Goal: Information Seeking & Learning: Check status

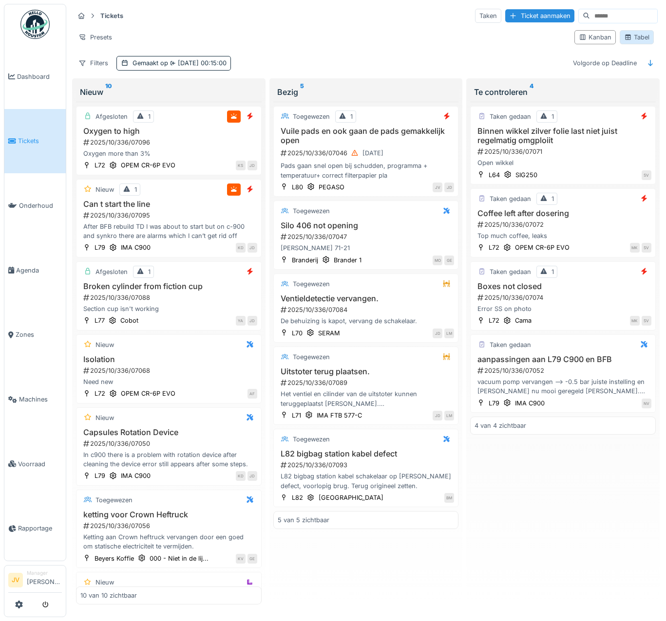
click at [626, 35] on div "Tabel" at bounding box center [636, 37] width 25 height 9
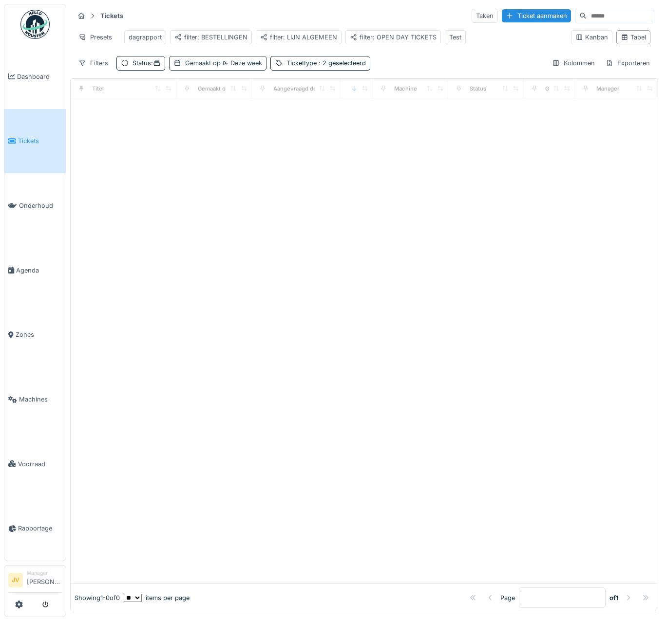
click at [206, 68] on div "Gemaakt op Deze week" at bounding box center [223, 62] width 77 height 9
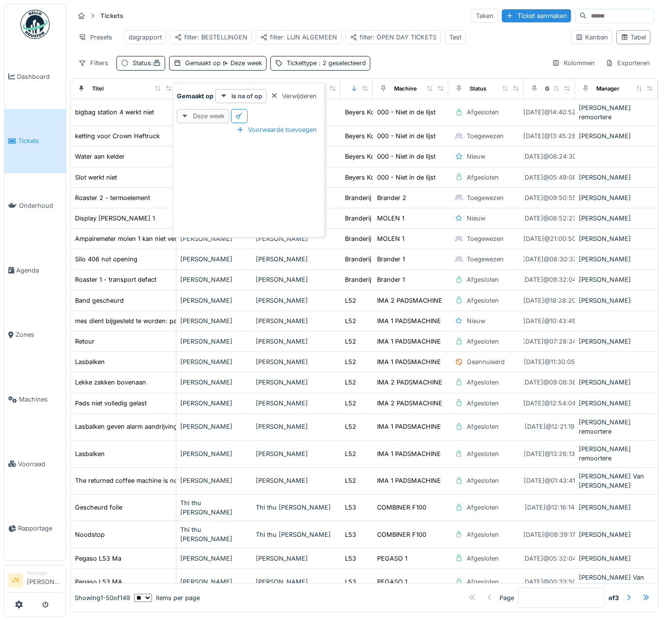
click at [224, 117] on div "Deze week" at bounding box center [203, 116] width 52 height 14
click at [208, 180] on div "Vandaag" at bounding box center [209, 181] width 60 height 15
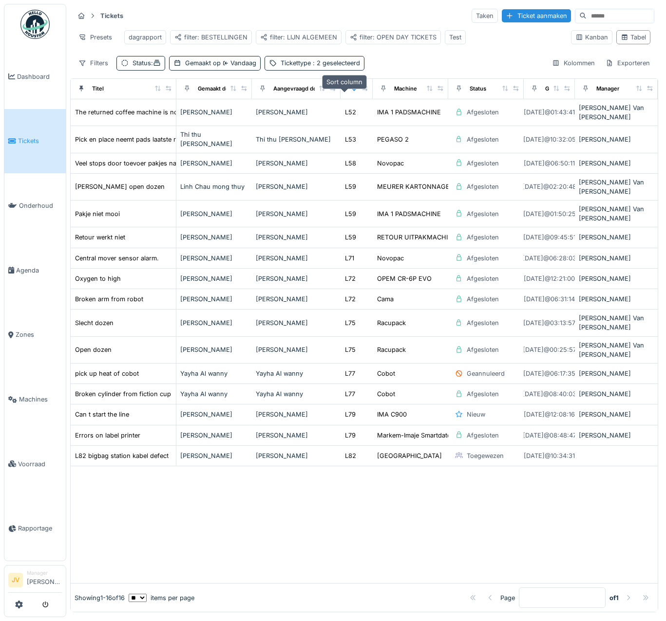
click at [351, 91] on icon at bounding box center [354, 88] width 7 height 5
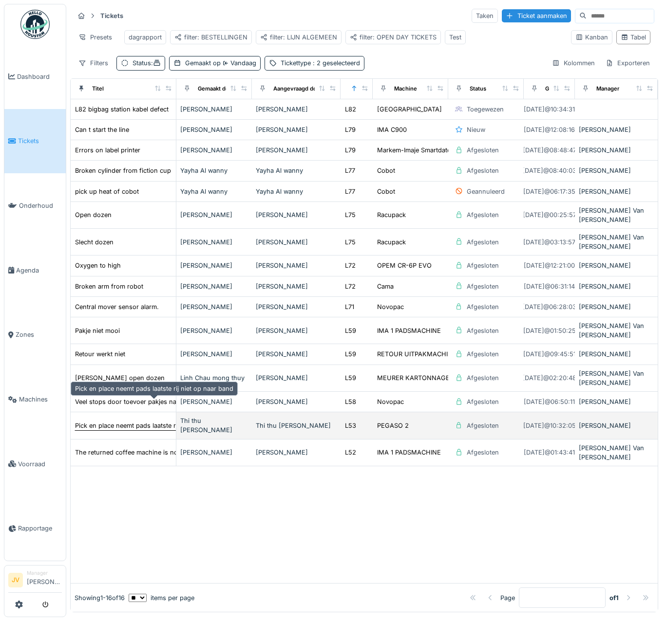
click at [100, 421] on div "Pick en place neemt pads laatste rij niet op naar band" at bounding box center [154, 425] width 158 height 9
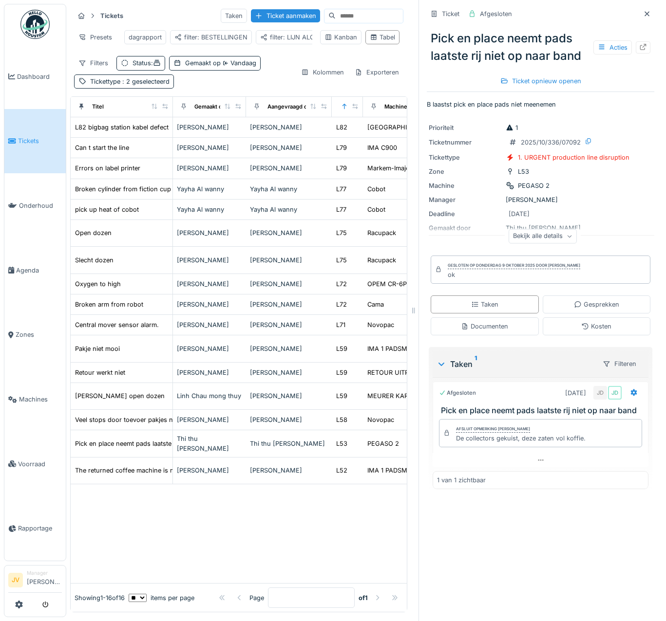
drag, startPoint x: 449, startPoint y: 449, endPoint x: 503, endPoint y: 449, distance: 54.5
click at [503, 443] on div "De collectors gekuist, deze zaten vol koffie." at bounding box center [521, 438] width 130 height 9
drag, startPoint x: 503, startPoint y: 449, endPoint x: 497, endPoint y: 445, distance: 7.0
click at [497, 443] on div "De collectors gekuist, deze zaten vol koffie." at bounding box center [521, 438] width 130 height 9
drag, startPoint x: 497, startPoint y: 445, endPoint x: 507, endPoint y: 451, distance: 12.0
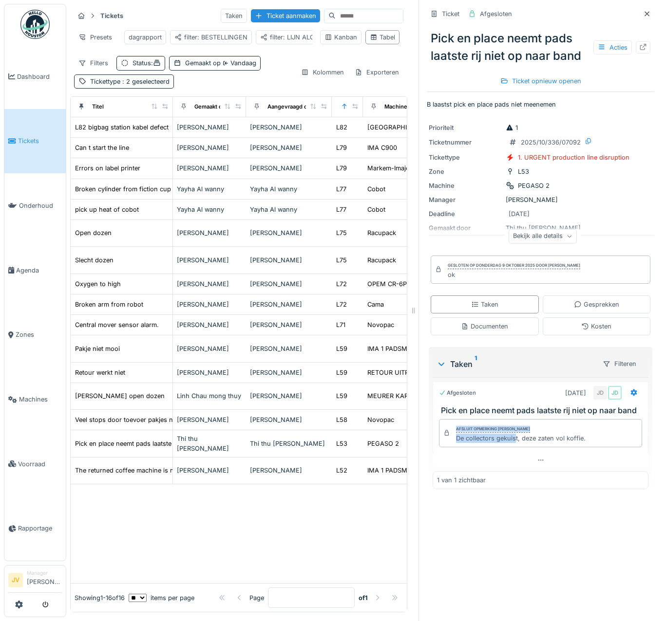
click at [507, 448] on div "Afsluit opmerking [PERSON_NAME] wit De collectors gekuist, deze zaten vol koffi…" at bounding box center [540, 433] width 203 height 28
click at [507, 443] on div "De collectors gekuist, deze zaten vol koffie." at bounding box center [521, 438] width 130 height 9
drag, startPoint x: 450, startPoint y: 448, endPoint x: 544, endPoint y: 448, distance: 94.5
click at [544, 443] on div "De collectors gekuist, deze zaten vol koffie." at bounding box center [521, 438] width 130 height 9
drag, startPoint x: 544, startPoint y: 448, endPoint x: 601, endPoint y: 455, distance: 57.4
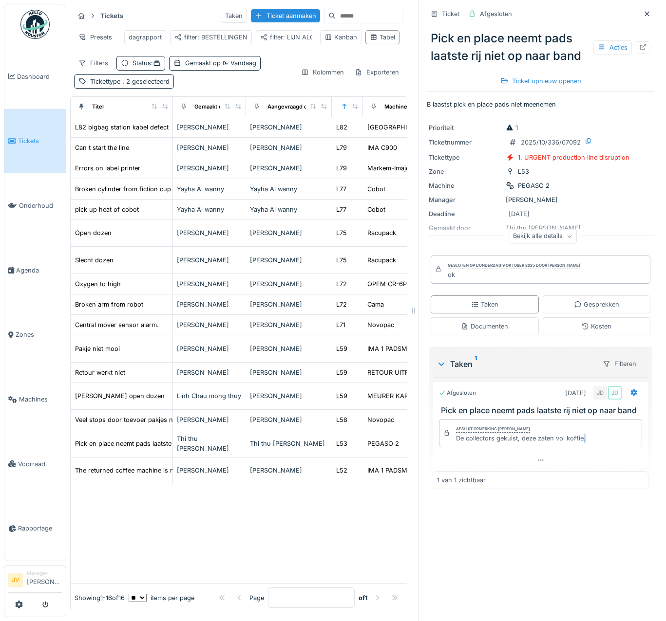
click at [601, 448] on div "Afsluit opmerking [PERSON_NAME] wit De collectors gekuist, deze zaten vol koffi…" at bounding box center [540, 433] width 203 height 28
drag, startPoint x: 449, startPoint y: 450, endPoint x: 537, endPoint y: 461, distance: 89.3
click at [537, 453] on div "Afsluit opmerking [PERSON_NAME] wit De collectors gekuist, deze zaten vol koffi…" at bounding box center [540, 434] width 216 height 38
drag, startPoint x: 537, startPoint y: 461, endPoint x: 593, endPoint y: 445, distance: 58.1
click at [593, 445] on div "Afsluit opmerking [PERSON_NAME] wit De collectors gekuist, deze zaten vol koffi…" at bounding box center [540, 433] width 203 height 28
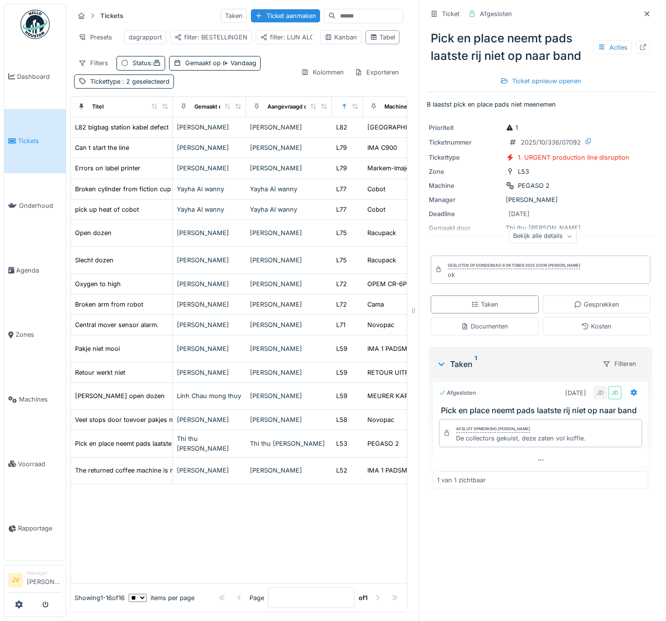
click at [593, 445] on div "Afsluit opmerking [PERSON_NAME] wit De collectors gekuist, deze zaten vol koffi…" at bounding box center [540, 433] width 203 height 28
drag, startPoint x: 449, startPoint y: 449, endPoint x: 558, endPoint y: 455, distance: 109.3
click at [558, 448] on div "Afsluit opmerking [PERSON_NAME] wit De collectors gekuist, deze zaten vol koffi…" at bounding box center [540, 433] width 203 height 28
drag, startPoint x: 558, startPoint y: 455, endPoint x: 586, endPoint y: 454, distance: 28.3
click at [586, 448] on div "Afsluit opmerking [PERSON_NAME] wit De collectors gekuist, deze zaten vol koffi…" at bounding box center [540, 433] width 203 height 28
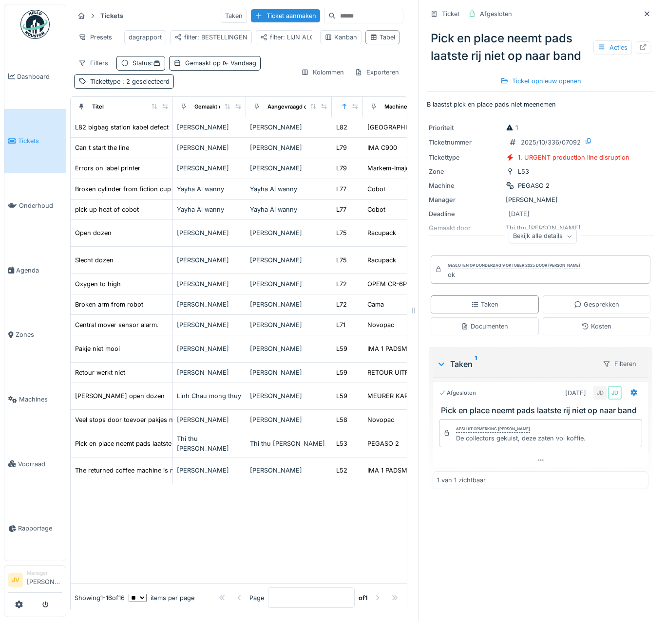
click at [586, 448] on div "Afsluit opmerking [PERSON_NAME] wit De collectors gekuist, deze zaten vol koffi…" at bounding box center [540, 433] width 203 height 28
click at [578, 447] on div "Afsluit opmerking [PERSON_NAME] wit De collectors gekuist, deze zaten vol koffi…" at bounding box center [540, 433] width 203 height 28
copy div "De collectors gekuist, deze zaten vol koffie."
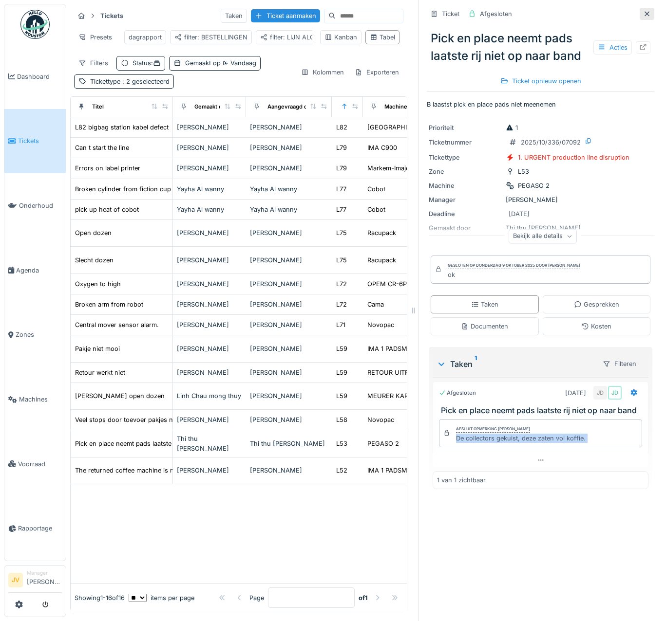
click at [644, 15] on icon at bounding box center [646, 13] width 5 height 5
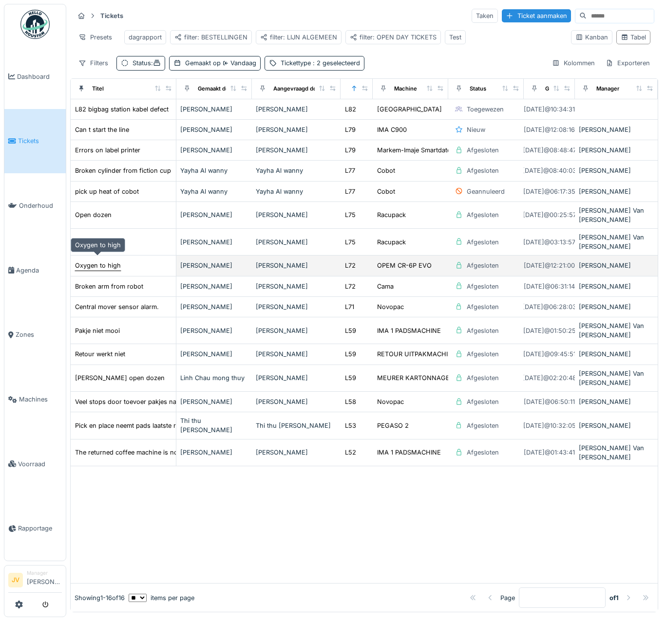
click at [94, 261] on div "Oxygen to high" at bounding box center [98, 265] width 46 height 9
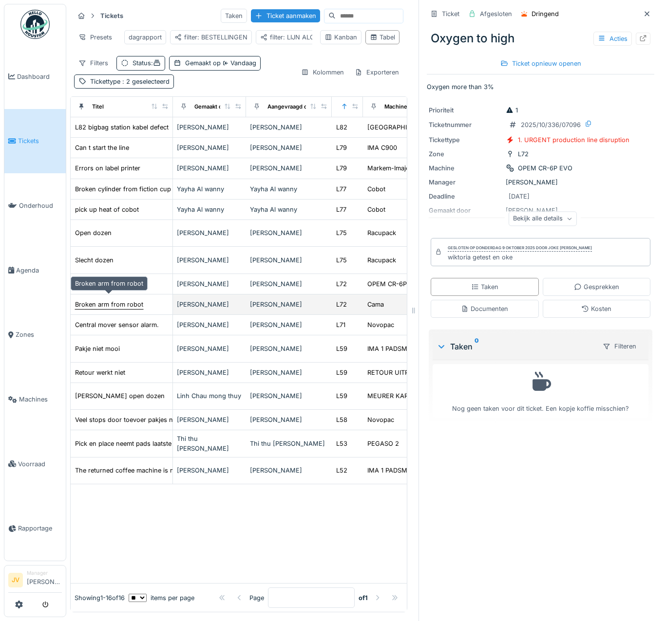
click at [103, 300] on div "Broken arm from robot" at bounding box center [109, 304] width 68 height 9
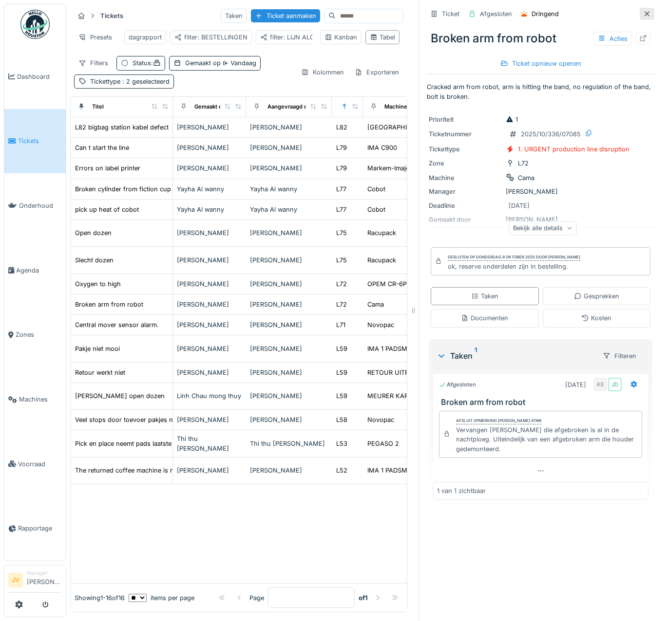
click at [643, 15] on icon at bounding box center [647, 14] width 8 height 6
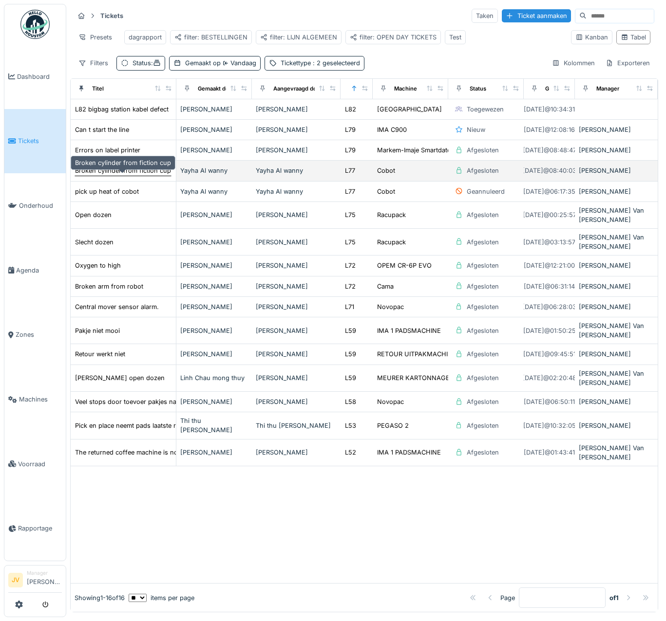
click at [147, 175] on div "Broken cylinder from fiction cup" at bounding box center [123, 170] width 96 height 9
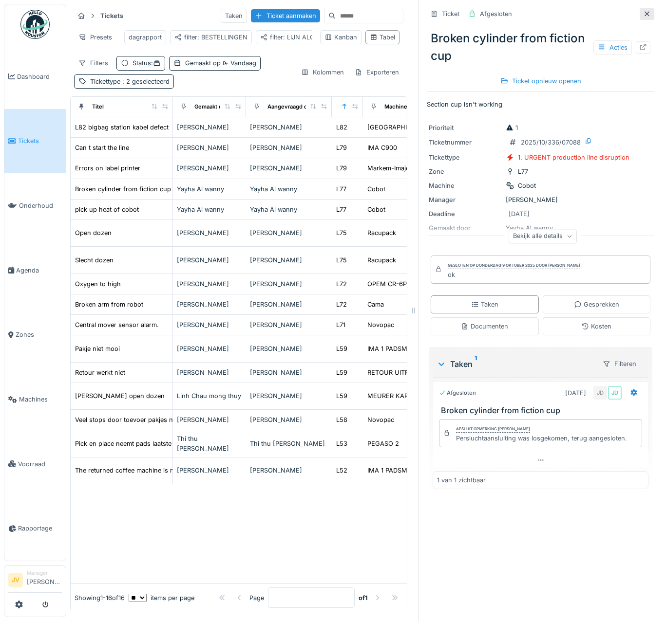
click at [643, 13] on icon at bounding box center [647, 14] width 8 height 6
